Goal: Information Seeking & Learning: Learn about a topic

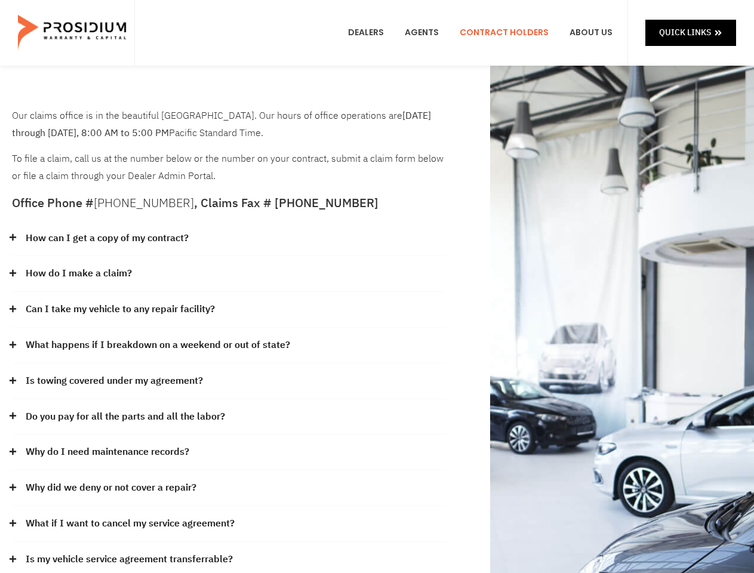
click at [377, 287] on div "How do I make a claim?" at bounding box center [228, 274] width 433 height 36
click at [229, 239] on div "How can I get a copy of my contract?" at bounding box center [228, 239] width 433 height 36
click at [106, 238] on link "How can I get a copy of my contract?" at bounding box center [107, 238] width 163 height 17
click at [229, 274] on div "How do I make a claim?" at bounding box center [228, 274] width 433 height 36
click at [78, 273] on link "How do I make a claim?" at bounding box center [79, 273] width 106 height 17
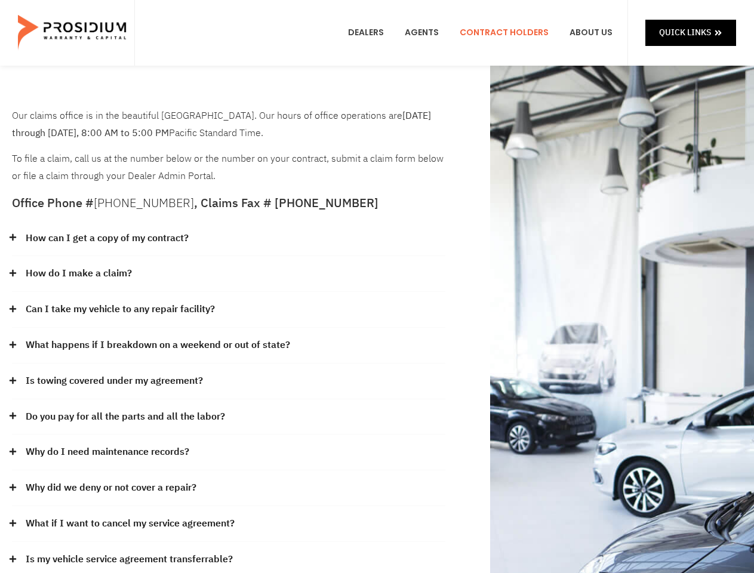
click at [229, 310] on div "Can I take my vehicle to any repair facility?" at bounding box center [228, 310] width 433 height 36
click at [121, 309] on link "Can I take my vehicle to any repair facility?" at bounding box center [120, 309] width 189 height 17
click at [229, 346] on link "What happens if I breakdown on a weekend or out of state?" at bounding box center [158, 345] width 265 height 17
click at [156, 345] on link "What happens if I breakdown on a weekend or out of state?" at bounding box center [158, 345] width 265 height 17
click at [229, 382] on div "Is towing covered under my agreement?" at bounding box center [228, 382] width 433 height 36
